Goal: Task Accomplishment & Management: Use online tool/utility

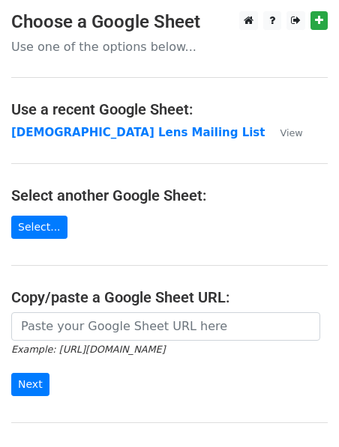
click at [55, 135] on strong "[DEMOGRAPHIC_DATA] Lens Mailing List" at bounding box center [137, 132] width 253 height 13
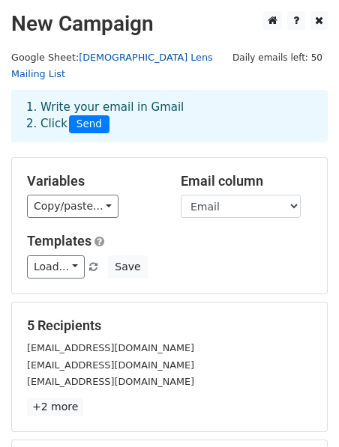
click at [101, 58] on link "[DEMOGRAPHIC_DATA] Lens Mailing List" at bounding box center [111, 66] width 201 height 28
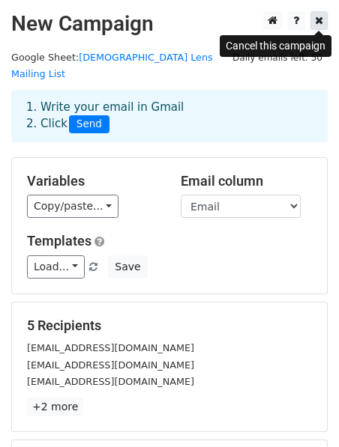
click at [319, 23] on icon at bounding box center [319, 20] width 8 height 10
